Goal: Task Accomplishment & Management: Manage account settings

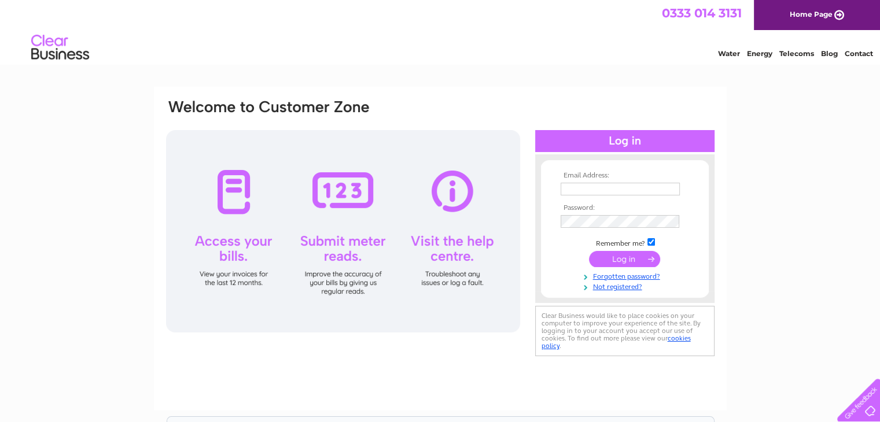
click at [583, 182] on td at bounding box center [624, 189] width 134 height 19
click at [583, 195] on input "text" at bounding box center [619, 189] width 119 height 13
type input "patricia.pycraft@conceptenergy.org"
click at [607, 265] on input "submit" at bounding box center [624, 259] width 71 height 16
click at [611, 261] on input "submit" at bounding box center [624, 259] width 71 height 16
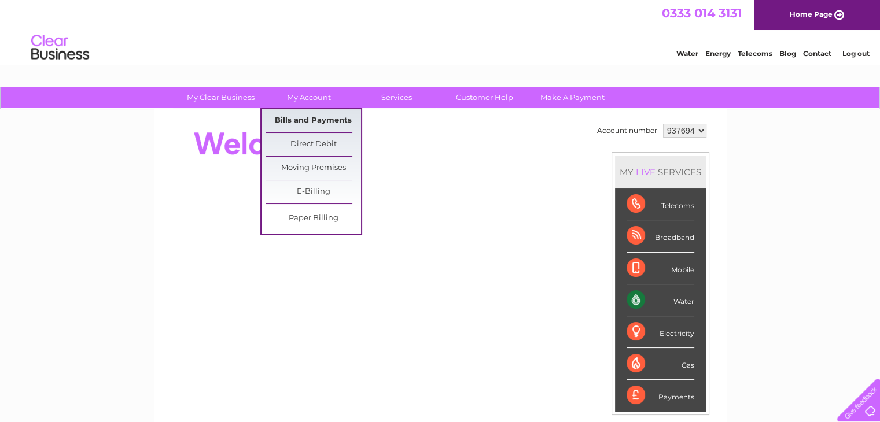
click at [308, 116] on link "Bills and Payments" at bounding box center [312, 120] width 95 height 23
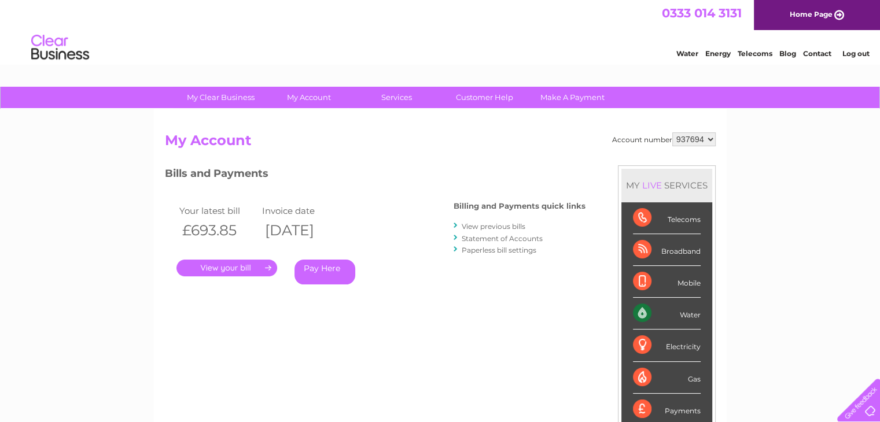
click at [221, 269] on link "." at bounding box center [226, 268] width 101 height 17
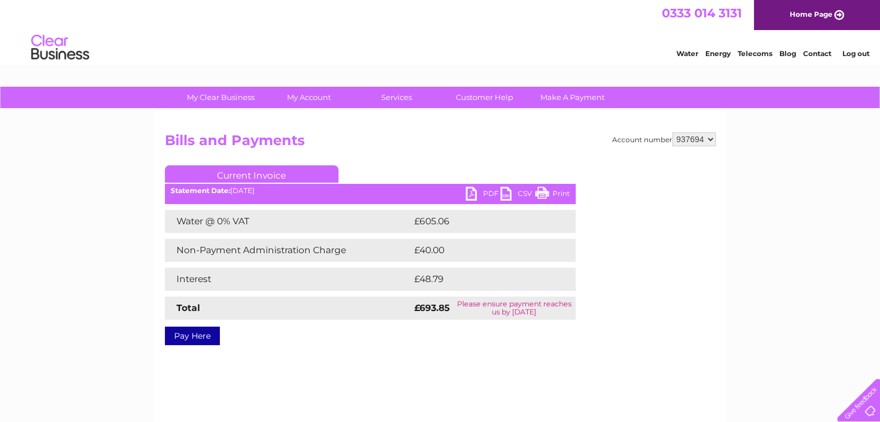
click at [476, 192] on link "PDF" at bounding box center [483, 195] width 35 height 17
